Goal: Check status

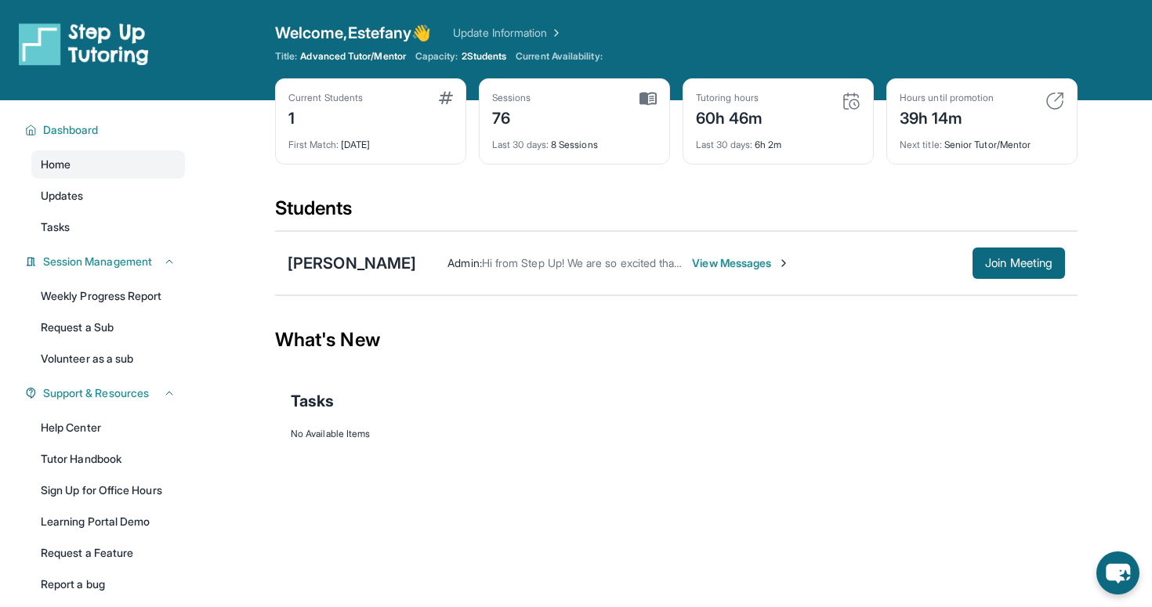
click at [773, 147] on div "Last 30 days : 6h 2m" at bounding box center [778, 140] width 165 height 22
click at [936, 145] on span "Next title :" at bounding box center [921, 145] width 42 height 12
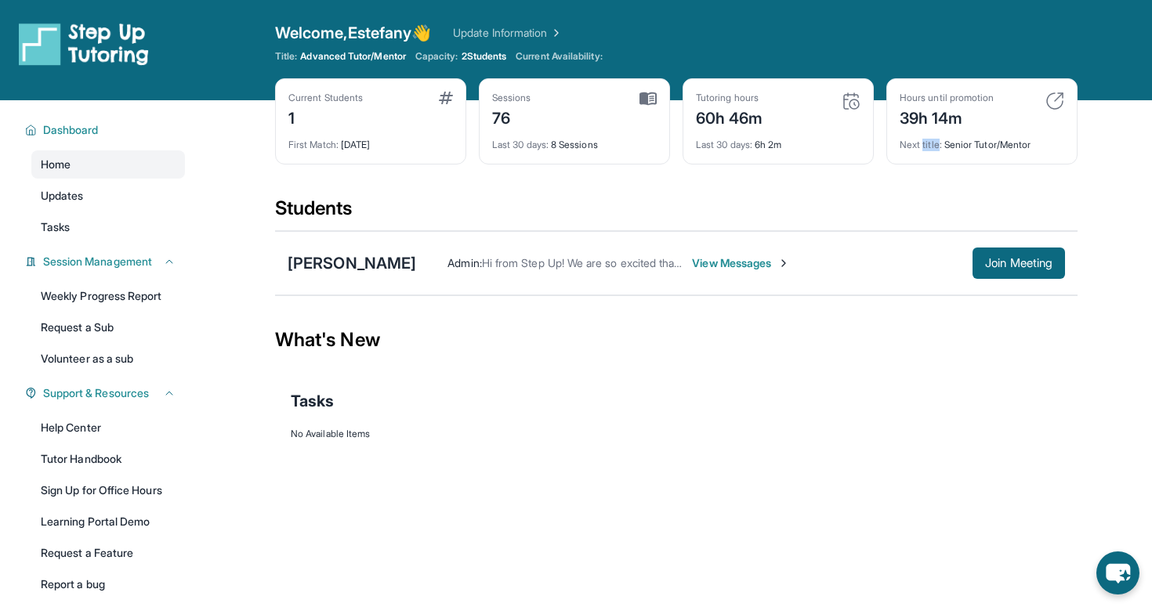
click at [936, 145] on span "Next title :" at bounding box center [921, 145] width 42 height 12
click at [1050, 97] on img at bounding box center [1054, 101] width 19 height 19
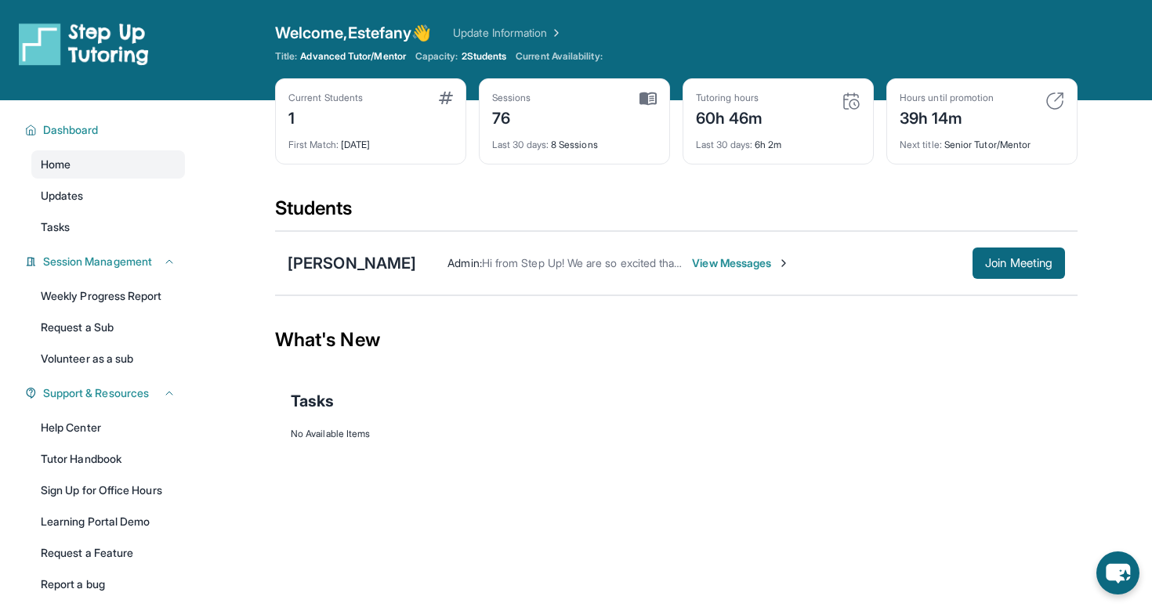
click at [1050, 97] on img at bounding box center [1054, 101] width 19 height 19
click at [731, 201] on div "Students" at bounding box center [676, 213] width 802 height 34
drag, startPoint x: 496, startPoint y: 97, endPoint x: 620, endPoint y: 94, distance: 123.8
click at [620, 94] on div "Sessions 76" at bounding box center [574, 111] width 165 height 38
click at [618, 95] on div "Sessions 76" at bounding box center [574, 111] width 165 height 38
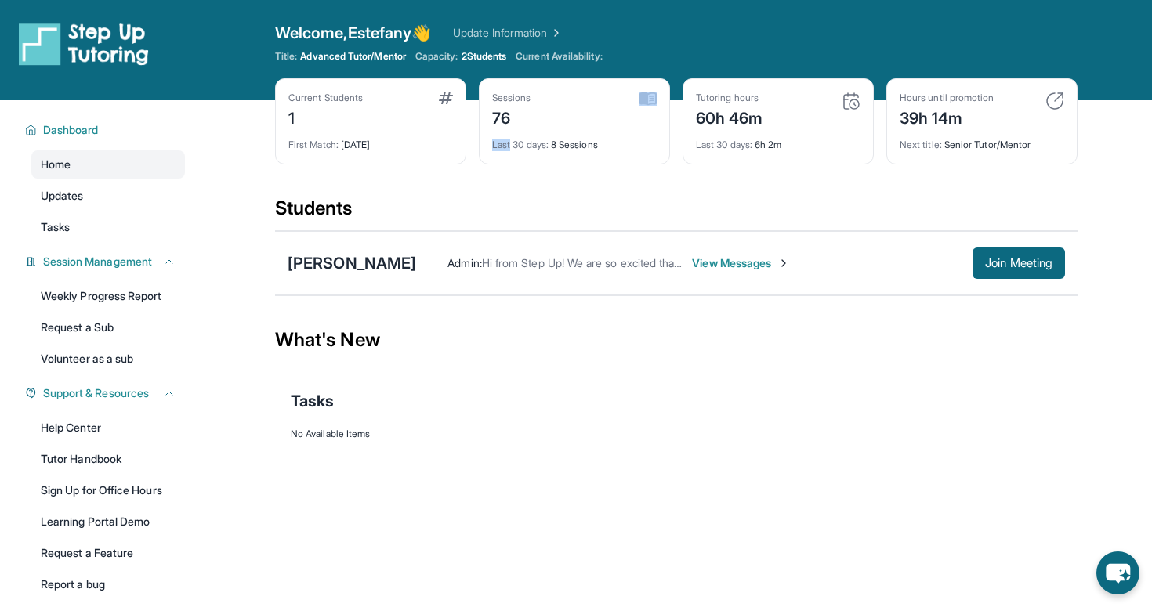
click at [618, 95] on div "Sessions 76" at bounding box center [574, 111] width 165 height 38
click at [506, 95] on div "Sessions" at bounding box center [511, 98] width 39 height 13
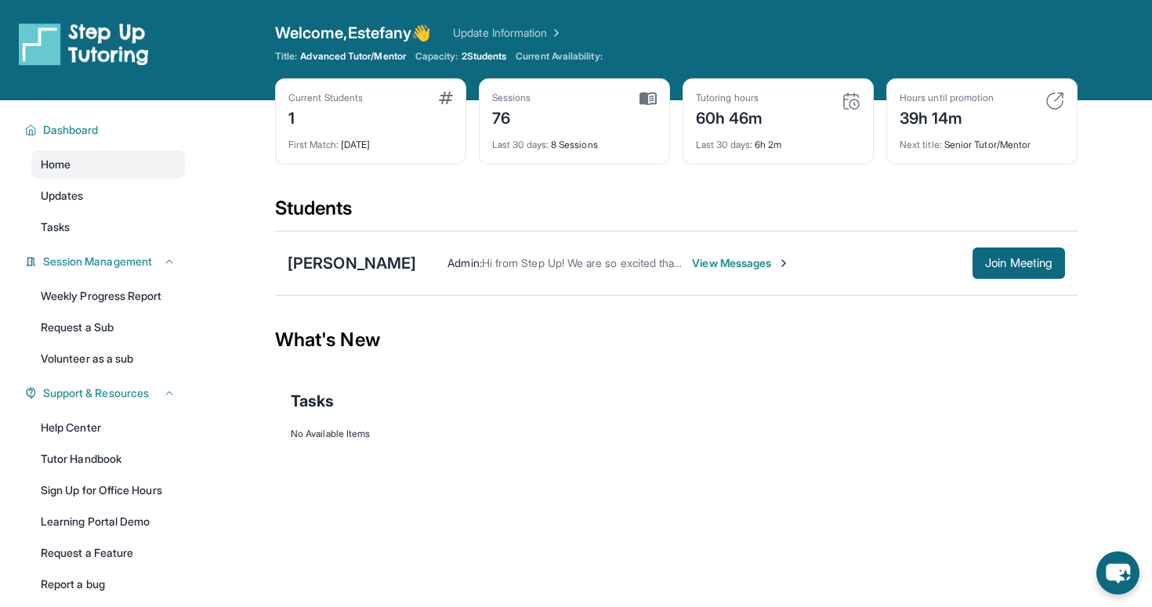
click at [499, 118] on div "76" at bounding box center [511, 116] width 39 height 25
click at [614, 165] on div "Current Students 1 First Match : [DATE] Sessions 76 Last 30 days : 8 Sessions T…" at bounding box center [676, 137] width 802 height 118
